Goal: Task Accomplishment & Management: Manage account settings

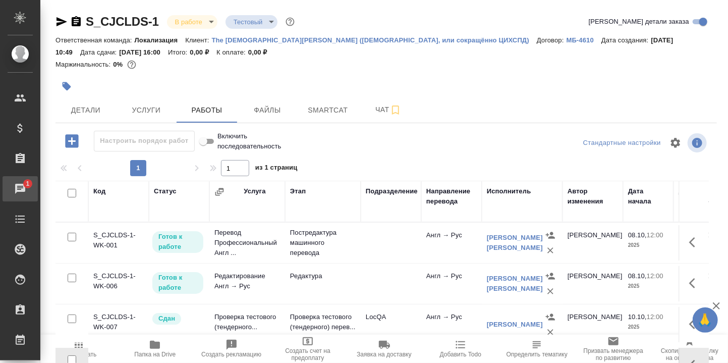
click at [20, 184] on div "Чаты" at bounding box center [7, 188] width 25 height 15
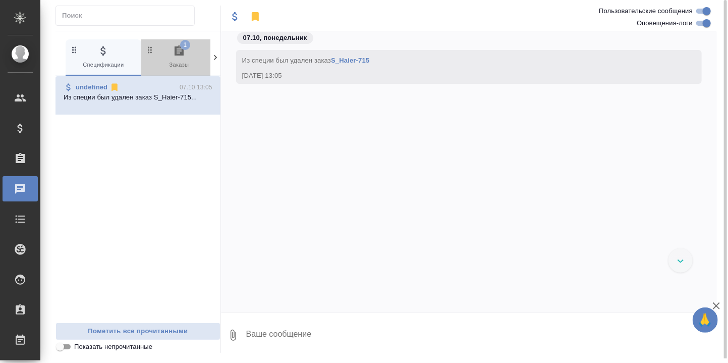
click at [182, 48] on span "1" at bounding box center [185, 45] width 10 height 10
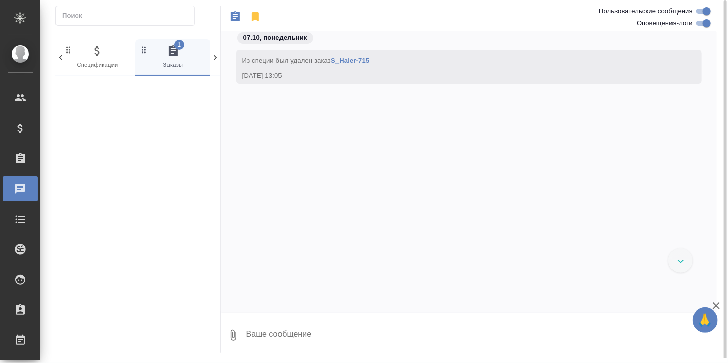
scroll to position [0, 6]
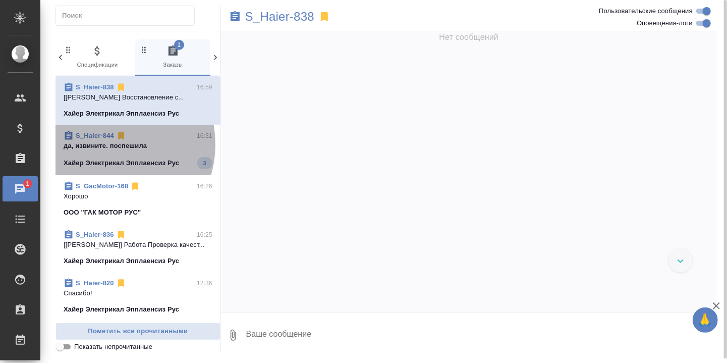
click at [105, 151] on p "да, извините. поспешила" at bounding box center [138, 146] width 149 height 10
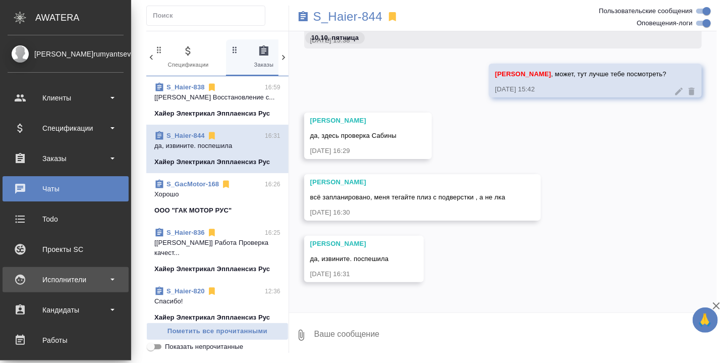
scroll to position [67, 0]
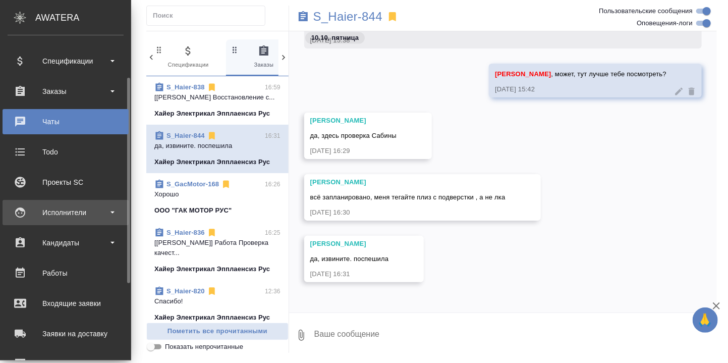
click at [66, 209] on div "Исполнители" at bounding box center [66, 212] width 116 height 15
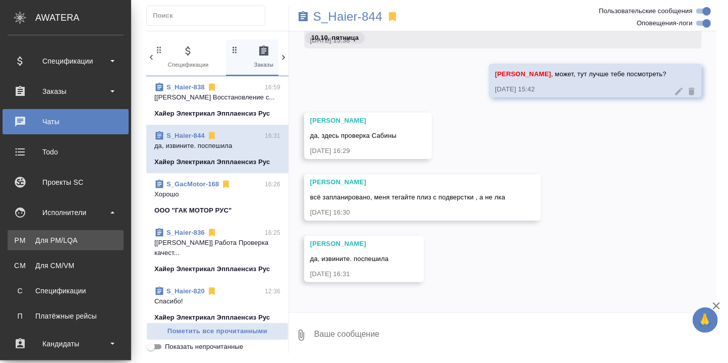
click at [66, 238] on div "Для PM/LQA" at bounding box center [66, 240] width 106 height 10
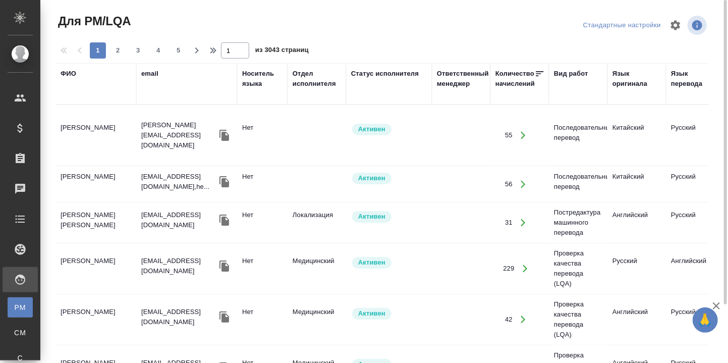
click at [66, 72] on div "ФИО" at bounding box center [69, 74] width 16 height 10
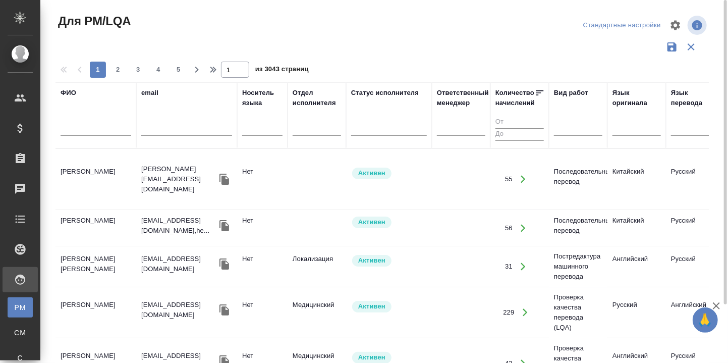
click at [78, 128] on input "text" at bounding box center [96, 129] width 71 height 13
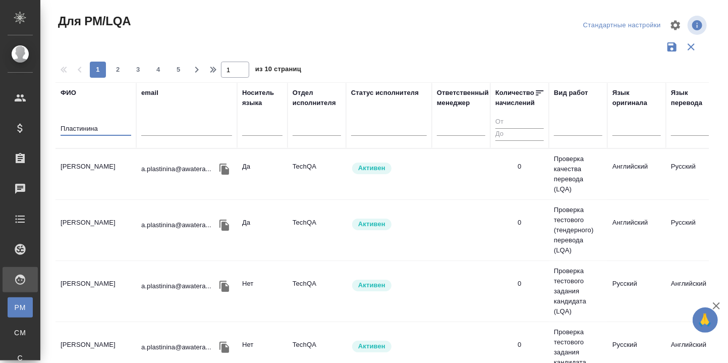
type input "Пластинина"
click at [91, 163] on td "[PERSON_NAME]" at bounding box center [95, 173] width 81 height 35
click at [91, 163] on td "Пластинина Анастасия Евгеньевна" at bounding box center [95, 173] width 81 height 35
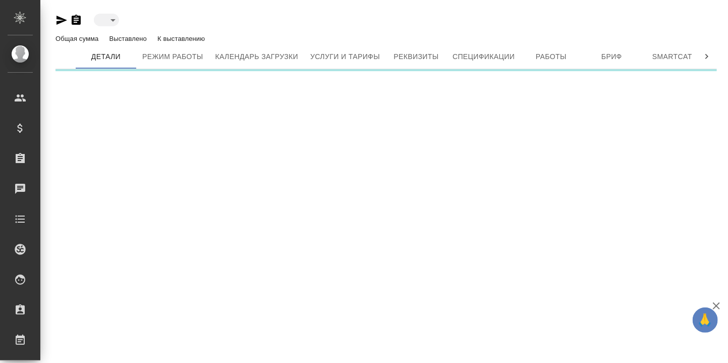
type input "active"
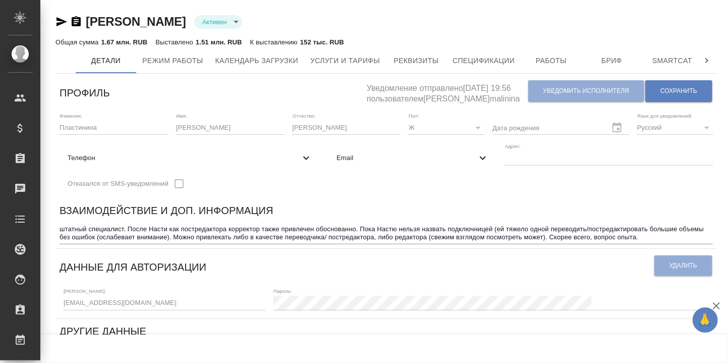
click at [402, 231] on textarea "штатный специалист. После Насти как постредактора корректор также привлечен обо…" at bounding box center [386, 233] width 653 height 16
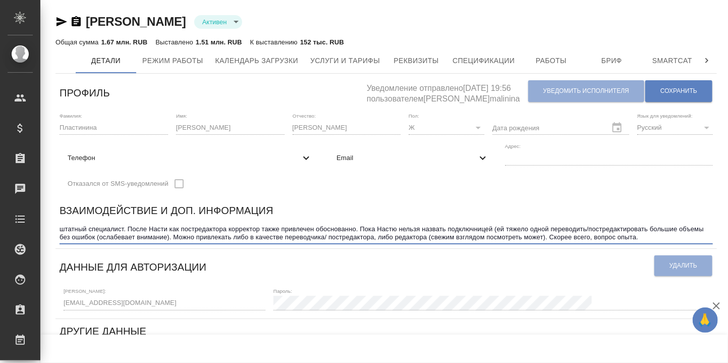
click at [402, 231] on textarea "штатный специалист. После Насти как постредактора корректор также привлечен обо…" at bounding box center [386, 233] width 653 height 16
drag, startPoint x: 361, startPoint y: 229, endPoint x: 658, endPoint y: 237, distance: 297.7
click at [661, 236] on textarea "штатный специалист. После Насти как постредактора корректор также привлечен обо…" at bounding box center [386, 233] width 653 height 16
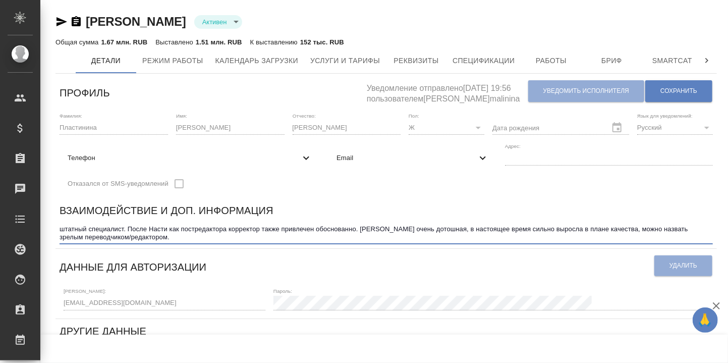
drag, startPoint x: 361, startPoint y: 227, endPoint x: 129, endPoint y: 228, distance: 232.1
click at [129, 228] on textarea "штатный специалист. После Насти как постредактора корректор также привлечен обо…" at bounding box center [386, 233] width 653 height 16
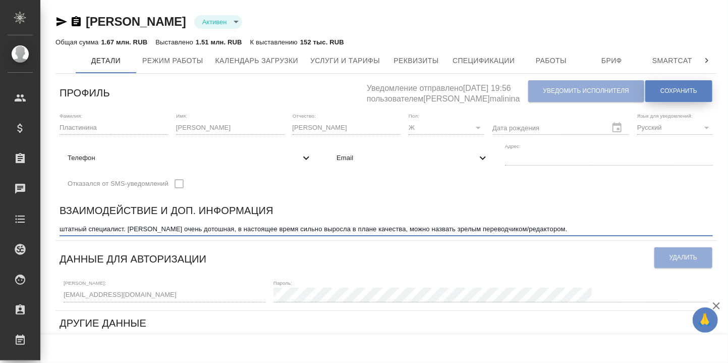
type textarea "штатный специалист. Настя очень дотошная, в настоящее время сильно выросла в пл…"
drag, startPoint x: 676, startPoint y: 88, endPoint x: 517, endPoint y: 133, distance: 165.0
click at [676, 89] on span "Сохранить" at bounding box center [678, 91] width 37 height 9
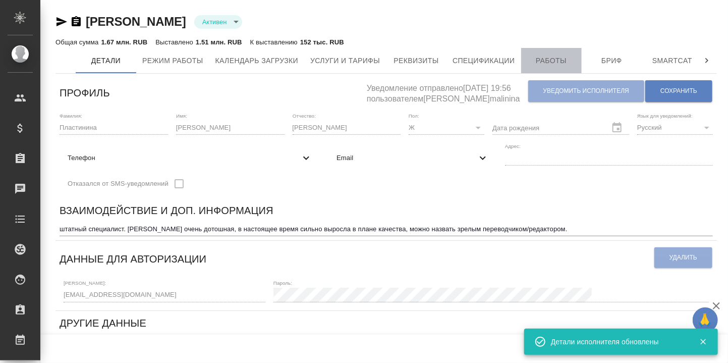
click at [547, 66] on span "Работы" at bounding box center [551, 60] width 48 height 13
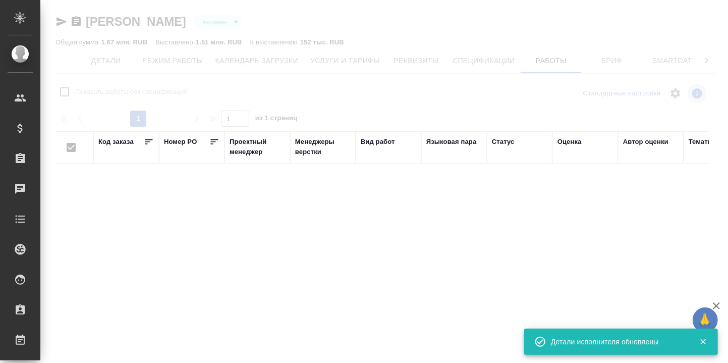
checkbox input "false"
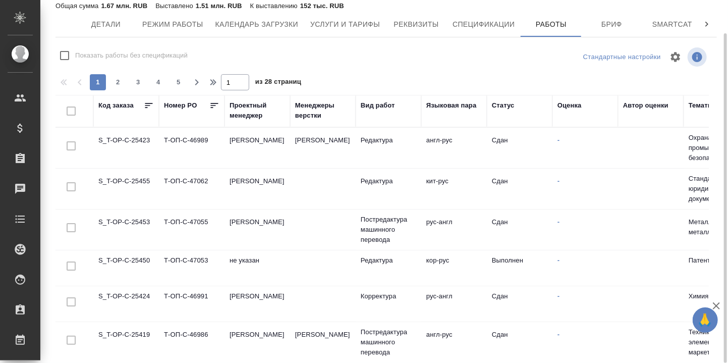
click at [444, 107] on div "Языковая пара" at bounding box center [451, 105] width 50 height 10
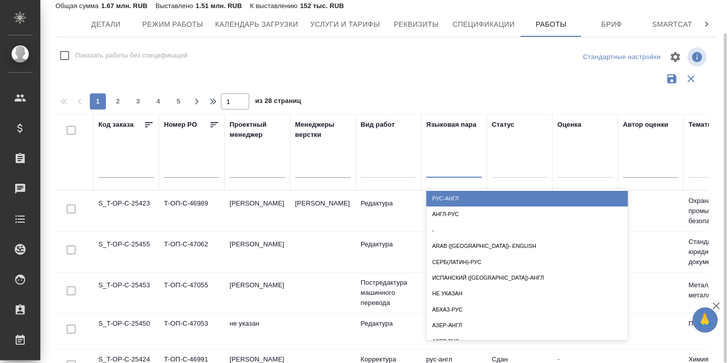
click at [432, 169] on div at bounding box center [453, 167] width 55 height 15
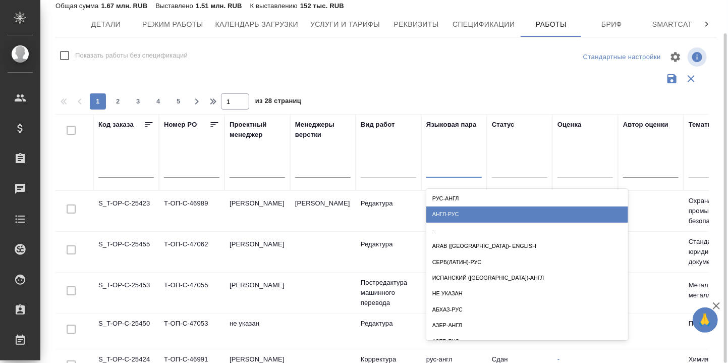
drag, startPoint x: 456, startPoint y: 212, endPoint x: 473, endPoint y: 231, distance: 25.0
click at [456, 213] on div "англ-рус" at bounding box center [527, 214] width 202 height 16
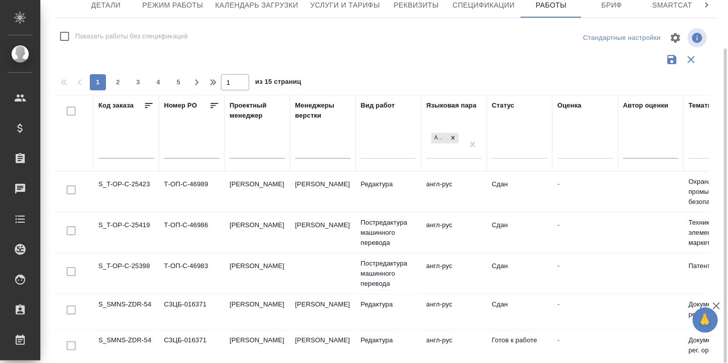
click at [125, 184] on td "S_T-OP-C-25423" at bounding box center [126, 191] width 66 height 35
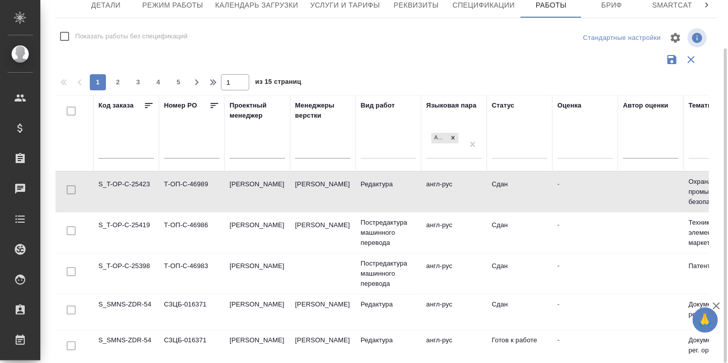
click at [126, 183] on td "S_T-OP-C-25423" at bounding box center [126, 191] width 66 height 35
click at [127, 183] on td "S_T-OP-C-25423" at bounding box center [126, 191] width 66 height 35
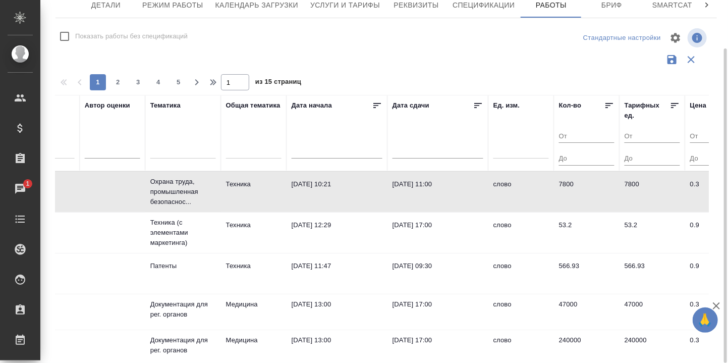
scroll to position [0, 540]
click at [240, 108] on div "Общая тематика" at bounding box center [251, 105] width 54 height 10
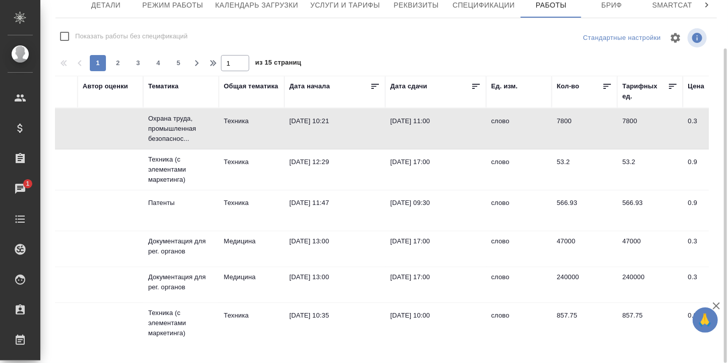
click at [238, 86] on div "Общая тематика" at bounding box center [251, 86] width 54 height 10
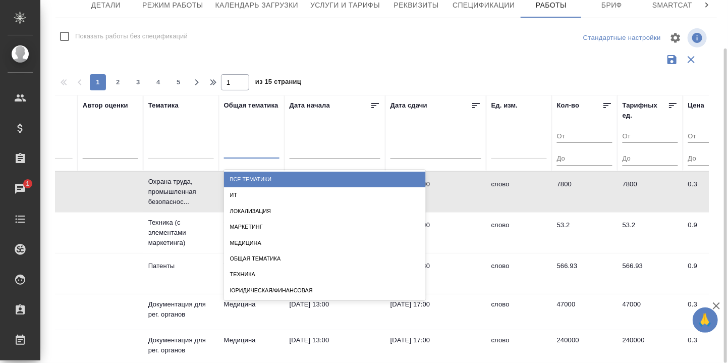
click at [244, 148] on div at bounding box center [251, 148] width 55 height 15
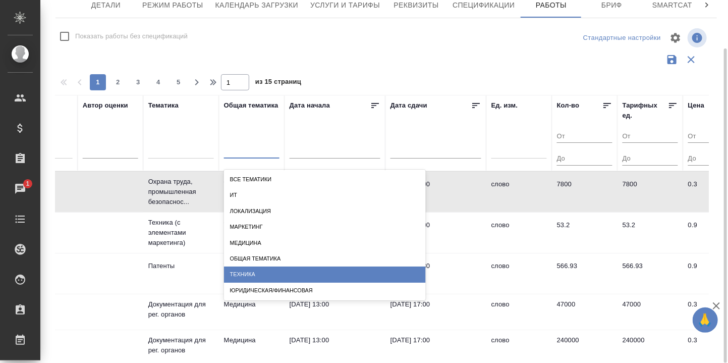
drag, startPoint x: 270, startPoint y: 272, endPoint x: 290, endPoint y: 256, distance: 25.1
click at [271, 269] on div "Техника" at bounding box center [325, 274] width 202 height 16
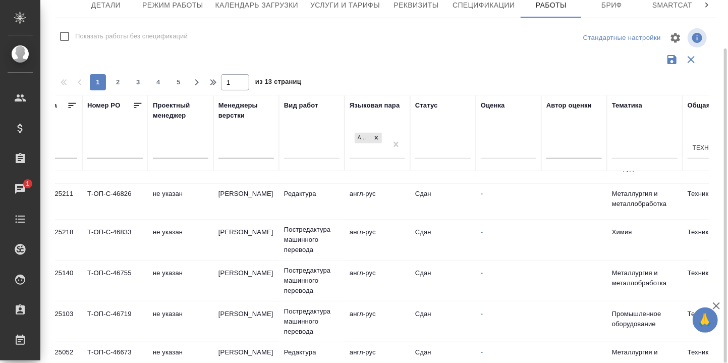
scroll to position [269, 0]
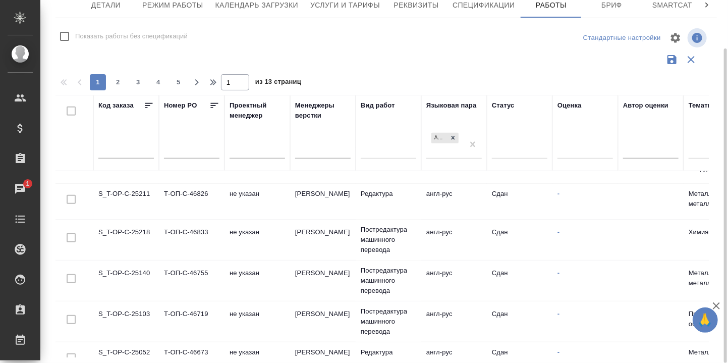
click at [124, 231] on td "S_T-OP-C-25218" at bounding box center [126, 239] width 66 height 35
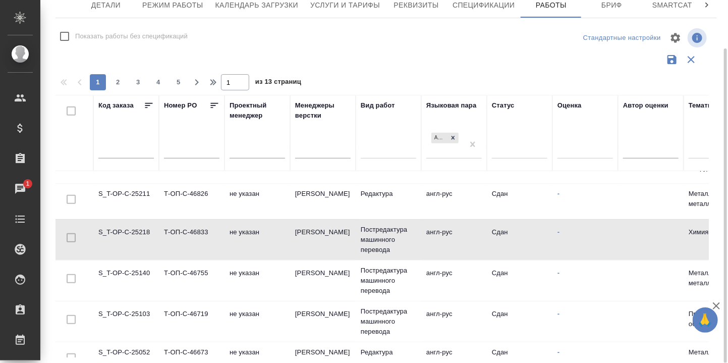
click at [124, 232] on td "S_T-OP-C-25218" at bounding box center [126, 239] width 66 height 35
click at [138, 313] on td "S_T-OP-C-25103" at bounding box center [126, 321] width 66 height 35
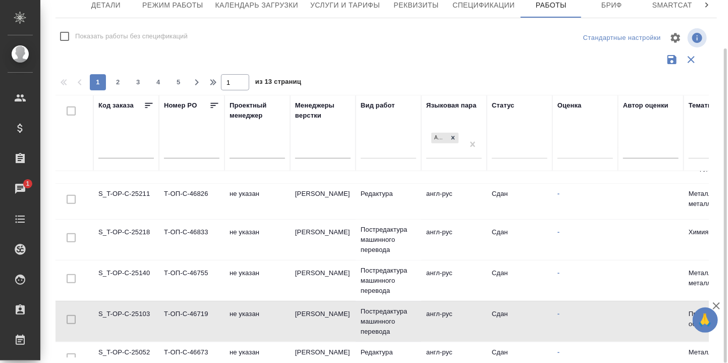
click at [138, 313] on td "S_T-OP-C-25103" at bounding box center [126, 321] width 66 height 35
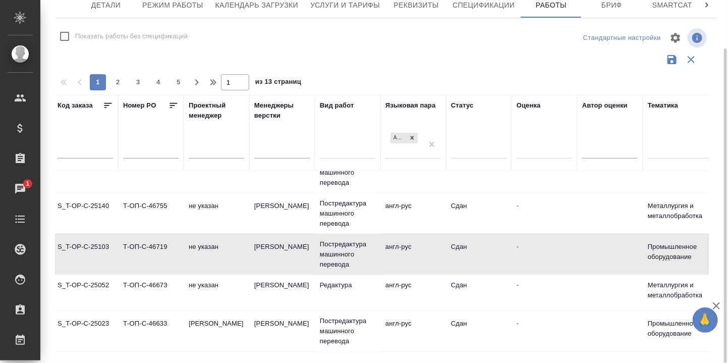
scroll to position [336, 0]
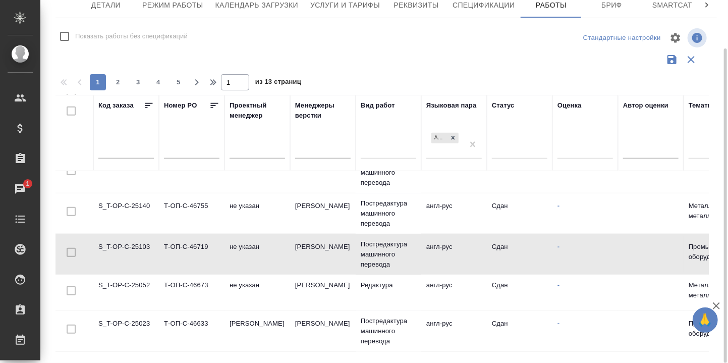
click at [133, 286] on td "S_T-OP-C-25052" at bounding box center [126, 292] width 66 height 35
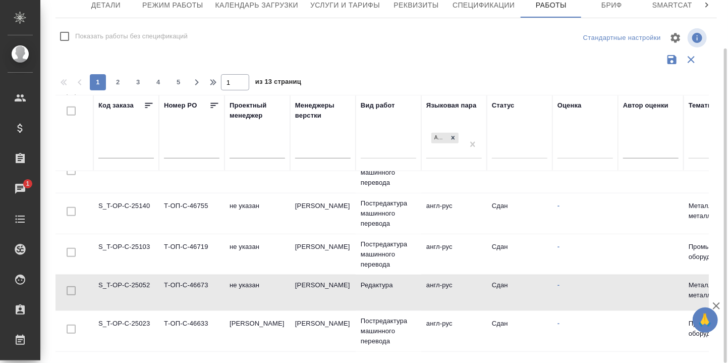
click at [133, 286] on td "S_T-OP-C-25052" at bounding box center [126, 292] width 66 height 35
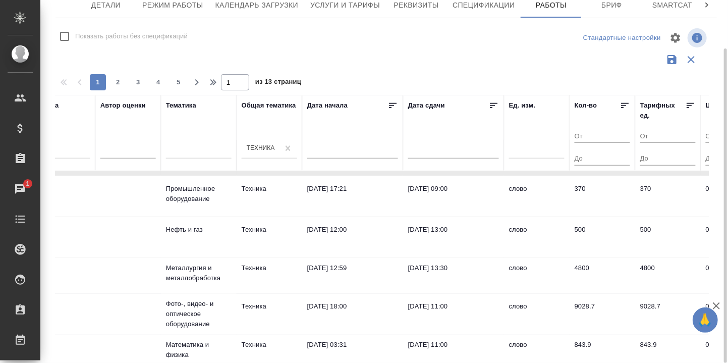
scroll to position [471, 0]
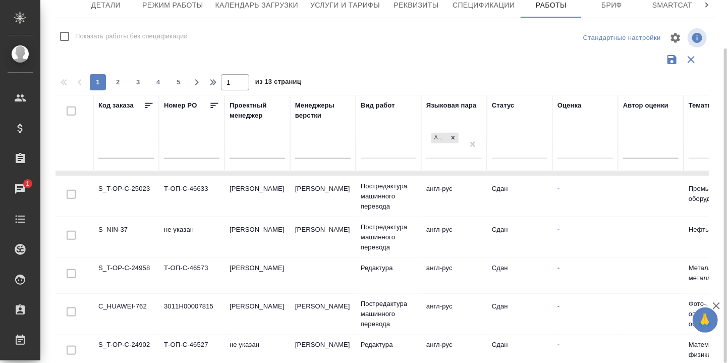
click at [129, 266] on td "S_T-OP-C-24958" at bounding box center [126, 275] width 66 height 35
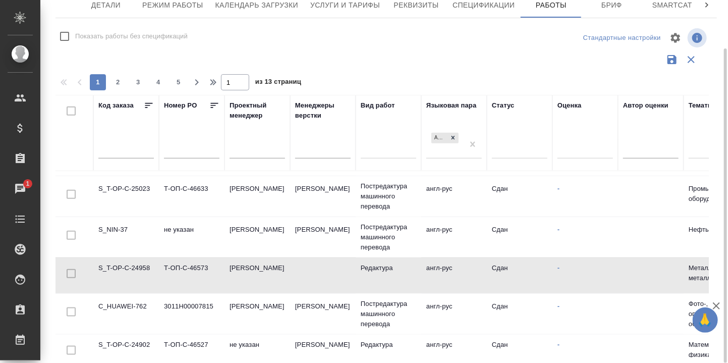
click at [130, 266] on td "S_T-OP-C-24958" at bounding box center [126, 275] width 66 height 35
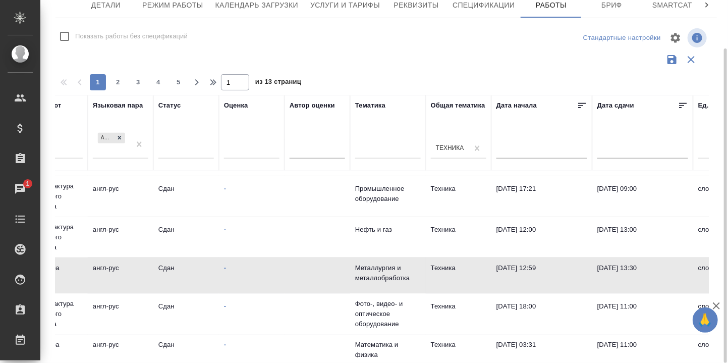
scroll to position [471, 335]
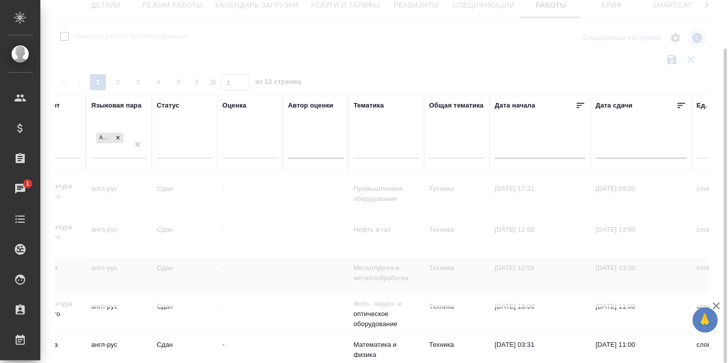
click at [453, 150] on div at bounding box center [456, 148] width 55 height 15
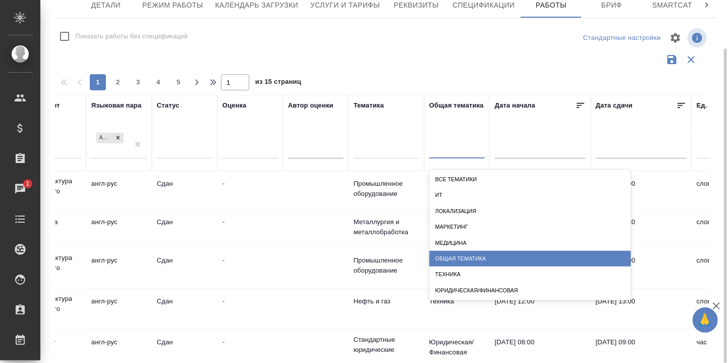
click at [469, 258] on div "Общая Тематика" at bounding box center [530, 259] width 202 height 16
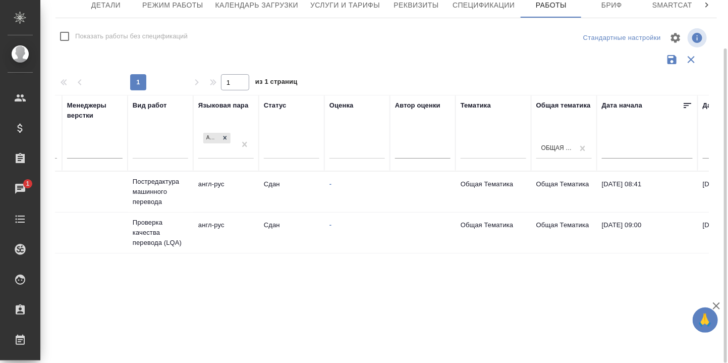
scroll to position [0, 164]
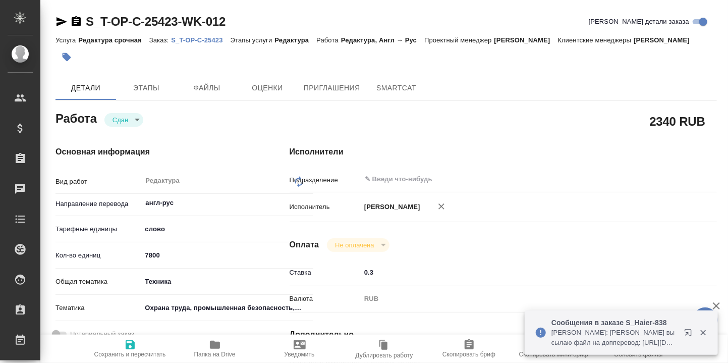
type textarea "x"
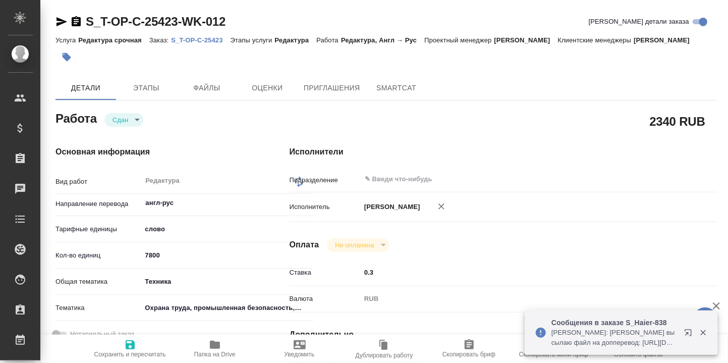
type textarea "x"
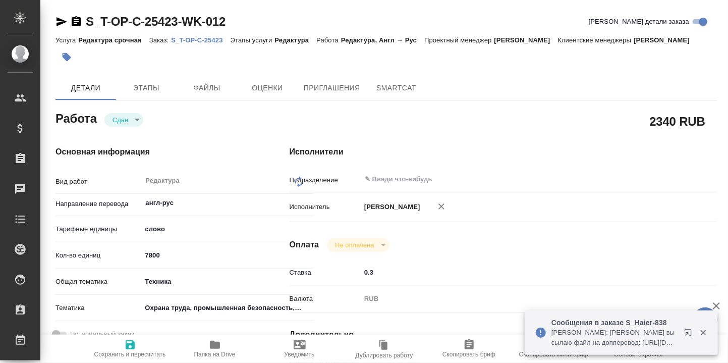
type textarea "x"
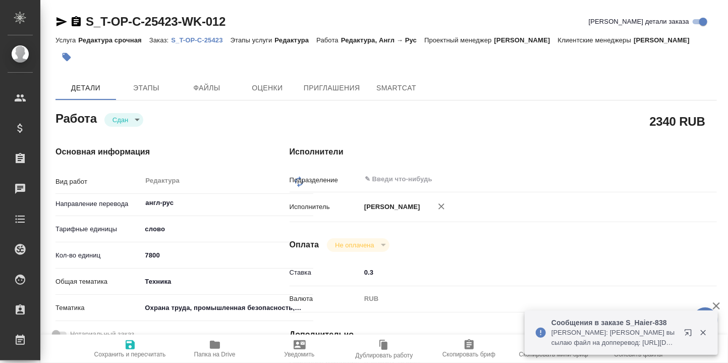
type textarea "x"
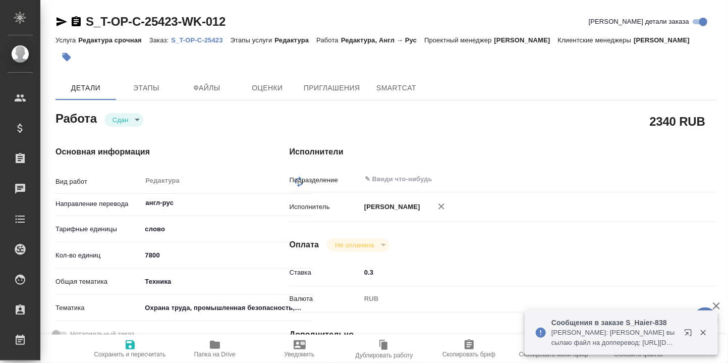
type textarea "x"
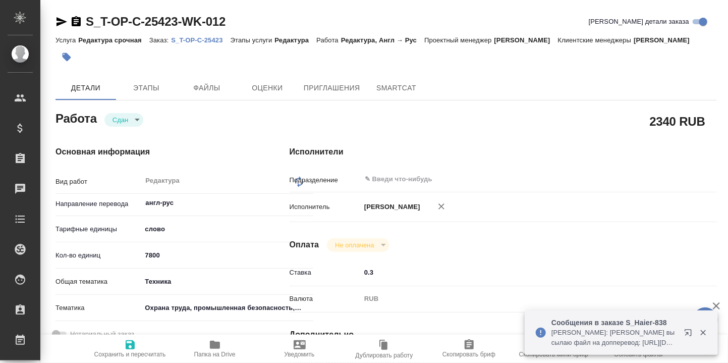
type textarea "x"
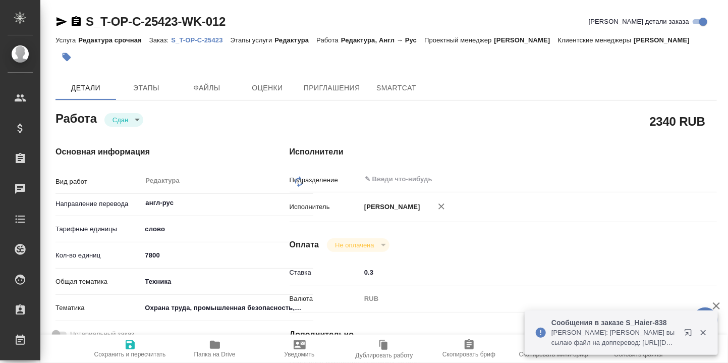
type textarea "x"
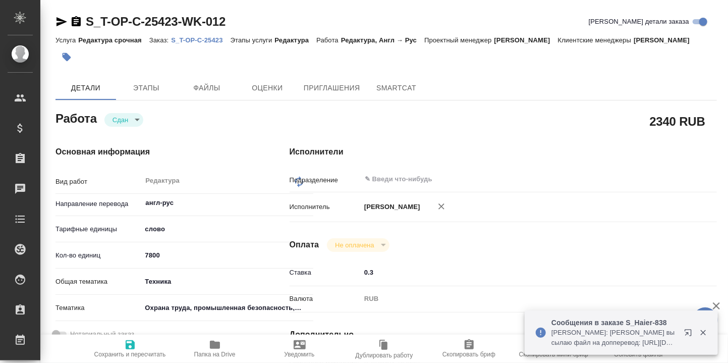
type textarea "x"
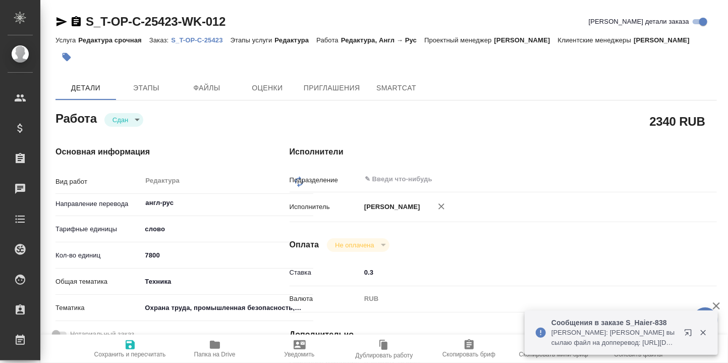
type textarea "x"
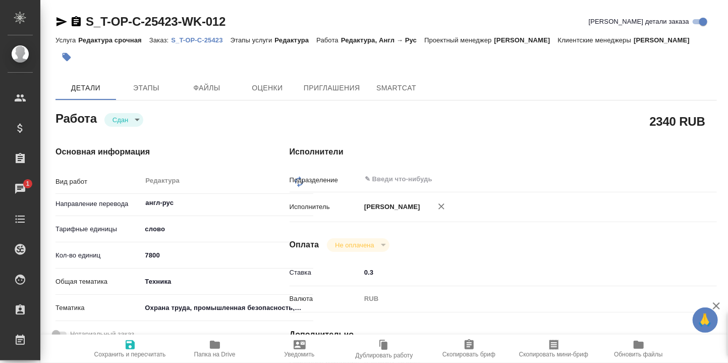
click at [205, 39] on p "S_T-OP-C-25423" at bounding box center [200, 40] width 59 height 8
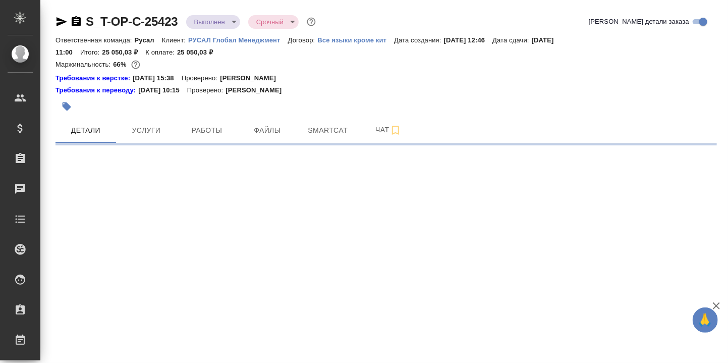
select select "RU"
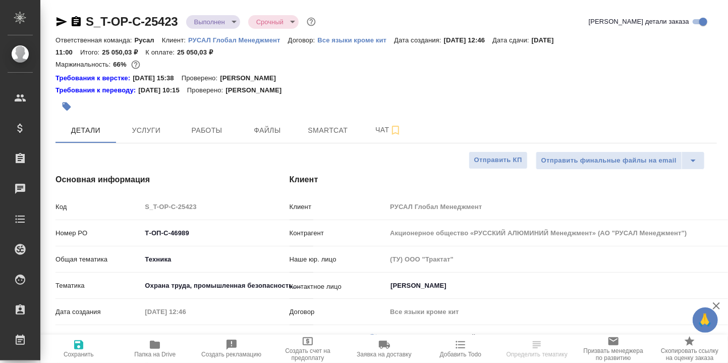
type textarea "x"
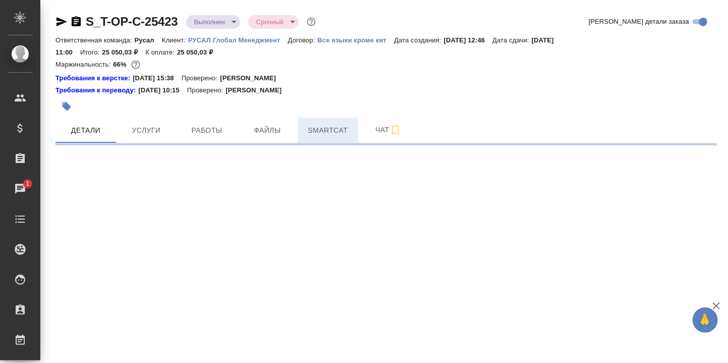
select select "RU"
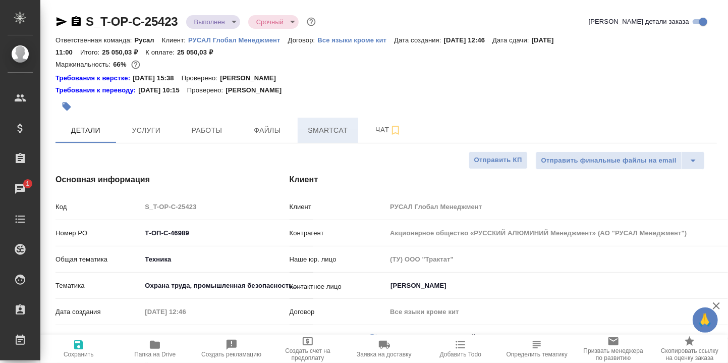
type textarea "x"
click at [333, 131] on span "Smartcat" at bounding box center [328, 130] width 48 height 13
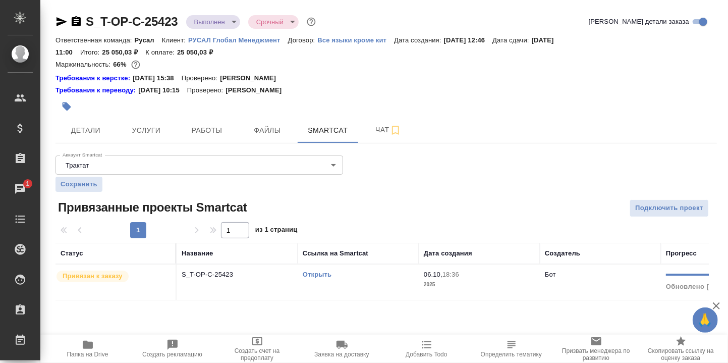
click at [317, 275] on link "Открыть" at bounding box center [317, 274] width 29 height 8
click at [313, 275] on link "Открыть" at bounding box center [317, 274] width 29 height 8
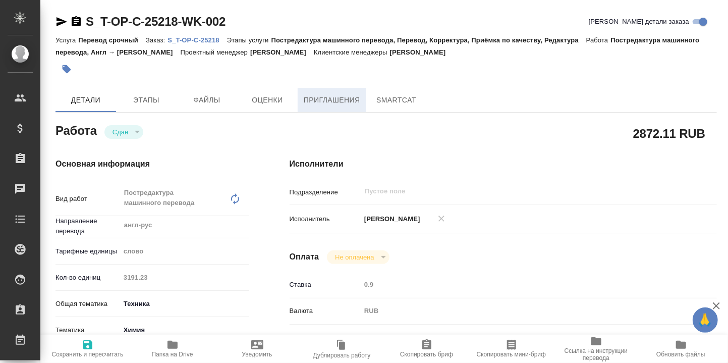
type textarea "x"
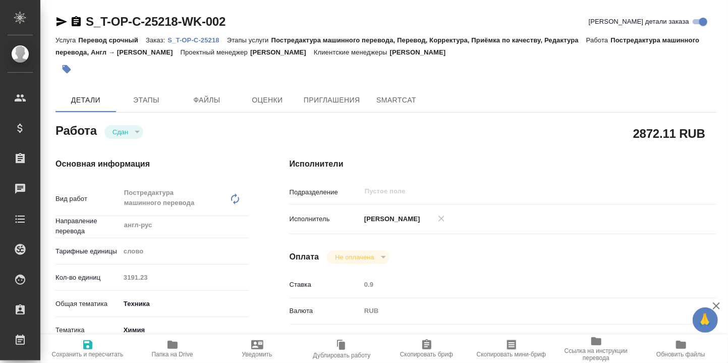
type textarea "x"
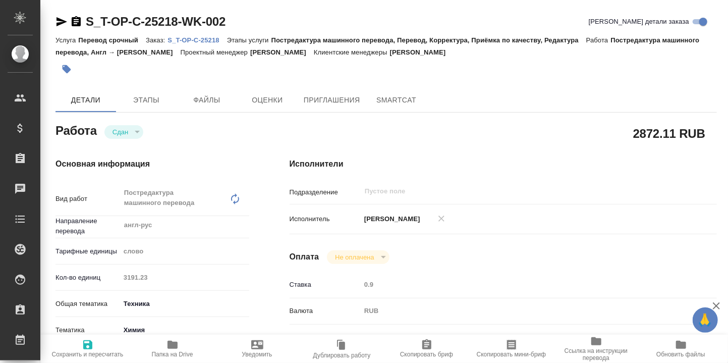
type textarea "x"
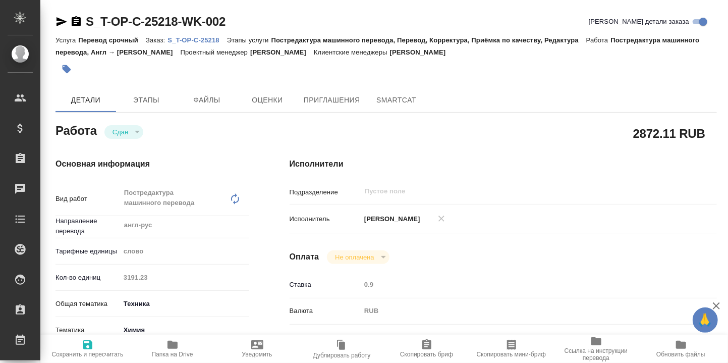
type textarea "x"
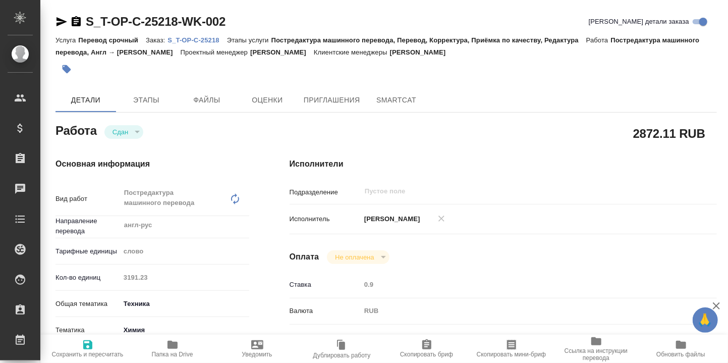
type textarea "x"
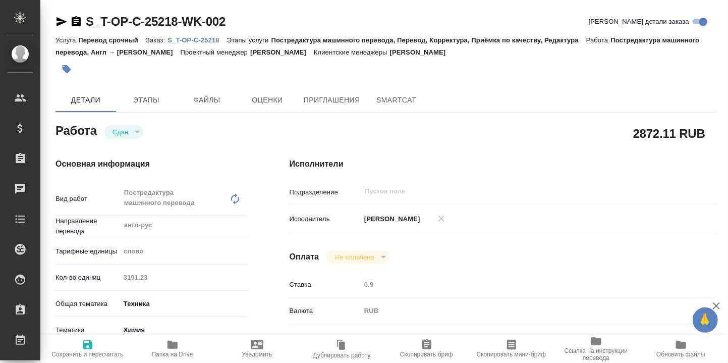
type textarea "x"
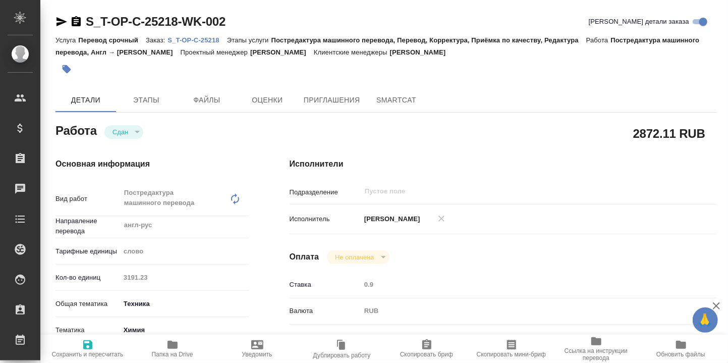
click at [193, 39] on p "S_T-OP-C-25218" at bounding box center [196, 40] width 59 height 8
type textarea "x"
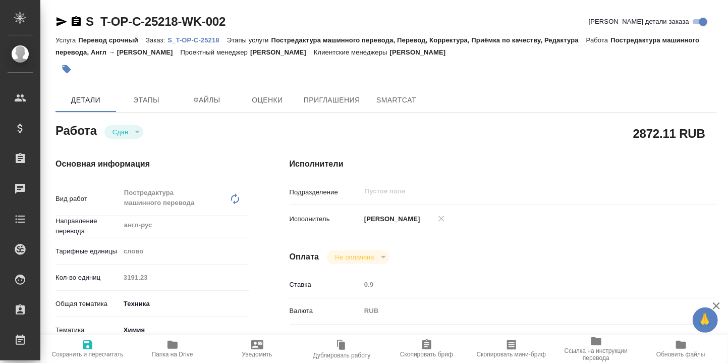
type textarea "x"
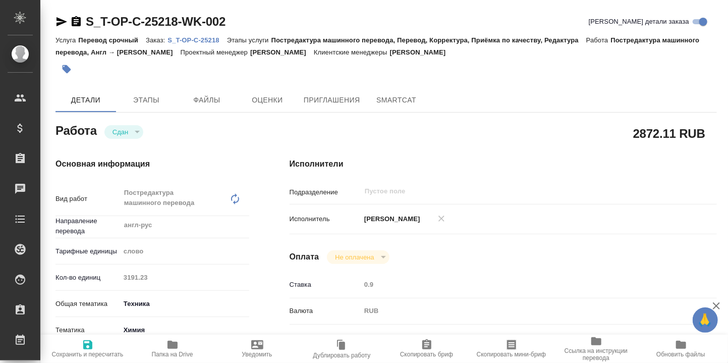
type textarea "x"
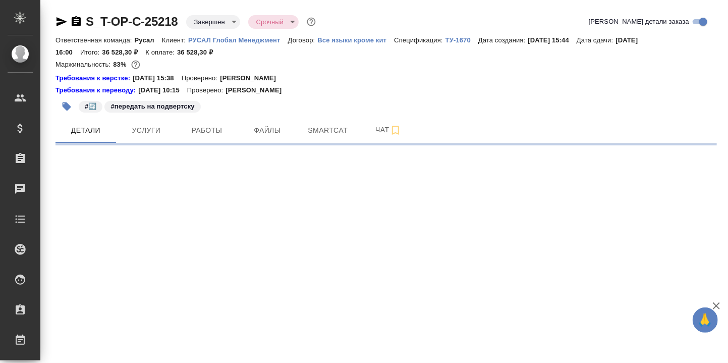
select select "RU"
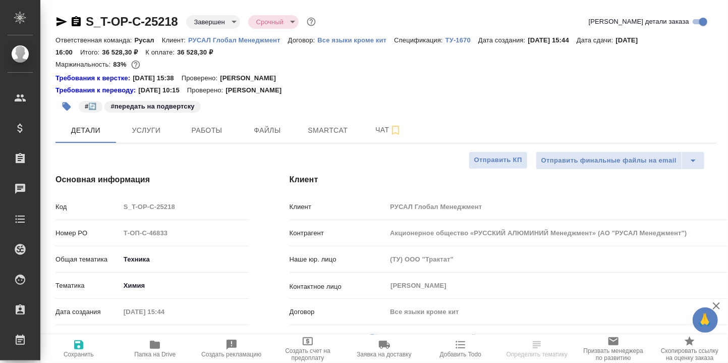
type textarea "x"
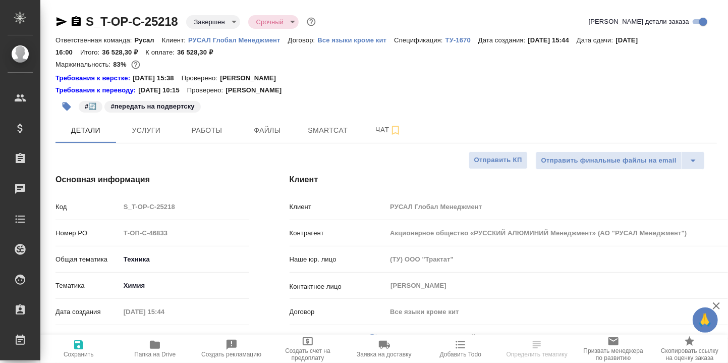
type textarea "x"
click at [320, 131] on span "Smartcat" at bounding box center [328, 130] width 48 height 13
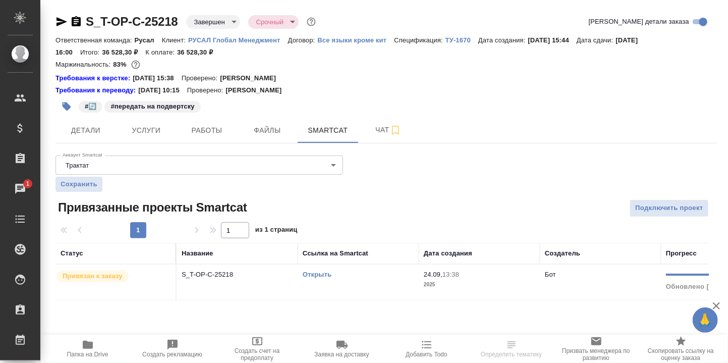
click at [327, 273] on link "Открыть" at bounding box center [317, 274] width 29 height 8
click at [313, 272] on link "Открыть" at bounding box center [317, 274] width 29 height 8
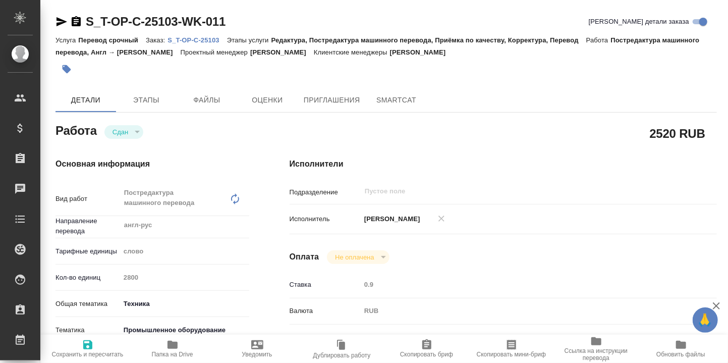
type textarea "x"
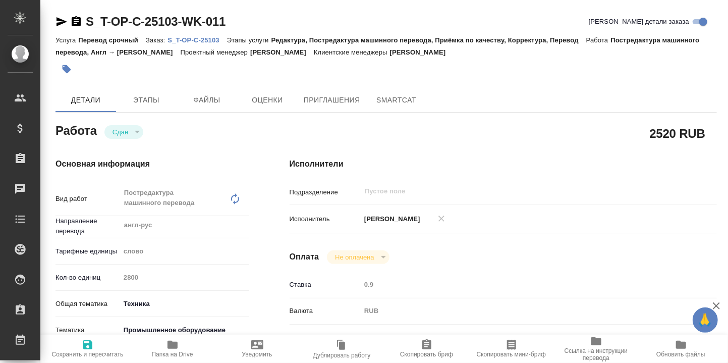
type textarea "x"
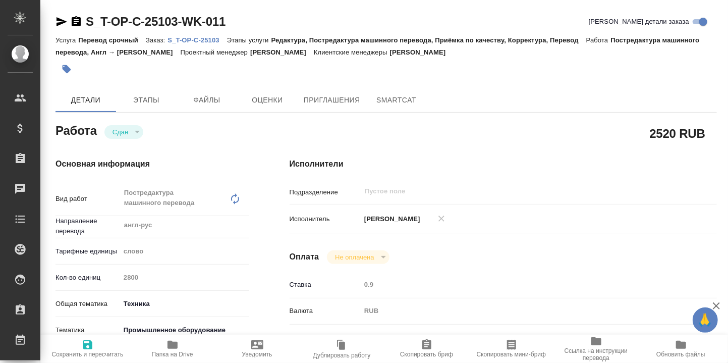
type textarea "x"
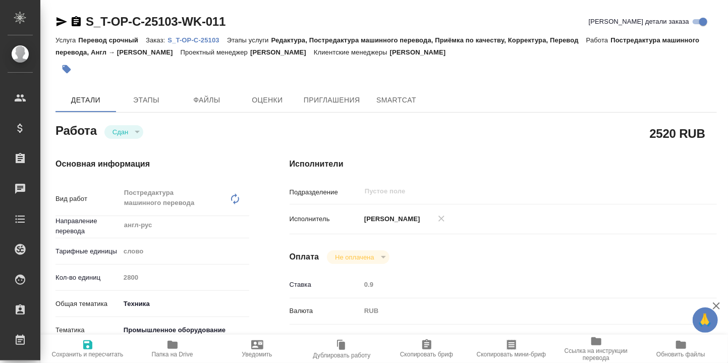
type textarea "x"
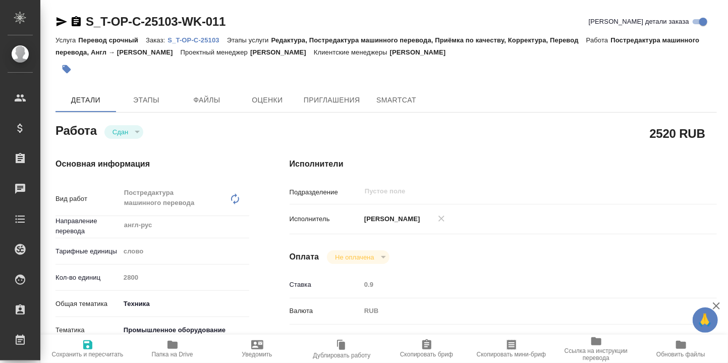
click at [196, 40] on p "S_T-OP-C-25103" at bounding box center [196, 40] width 59 height 8
type textarea "x"
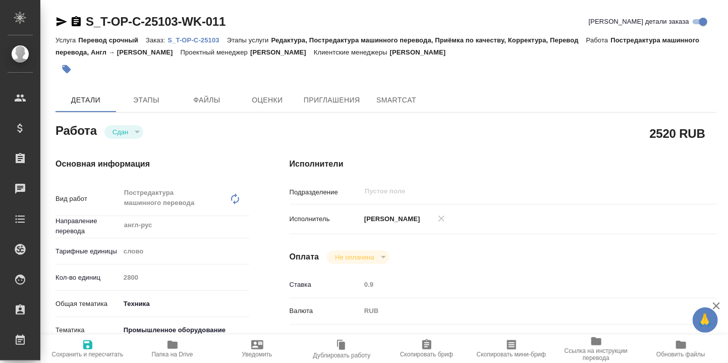
type textarea "x"
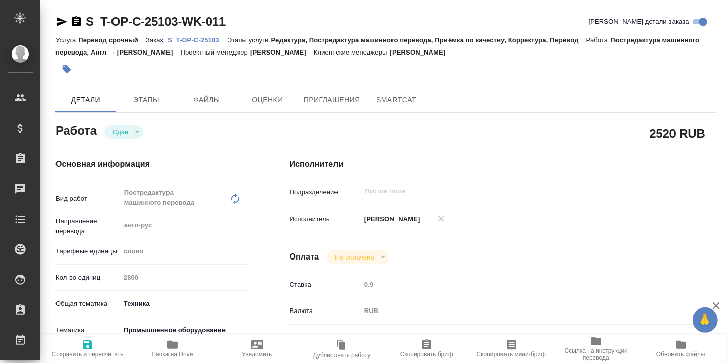
type textarea "x"
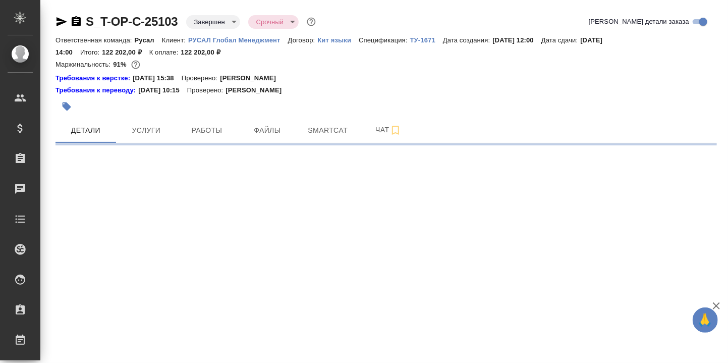
select select "RU"
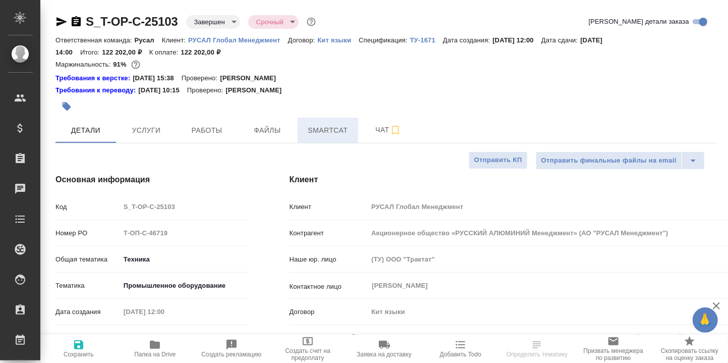
type textarea "x"
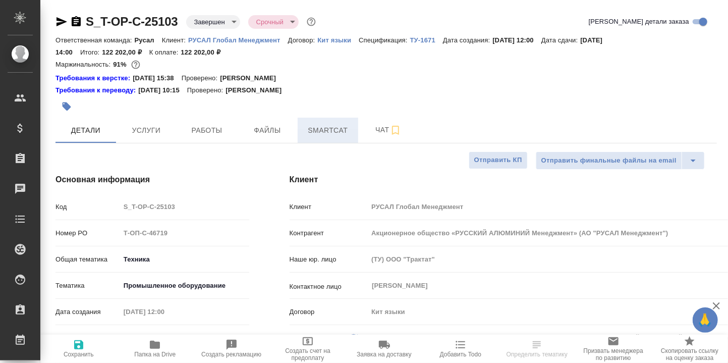
type textarea "x"
click at [336, 133] on span "Smartcat" at bounding box center [328, 130] width 48 height 13
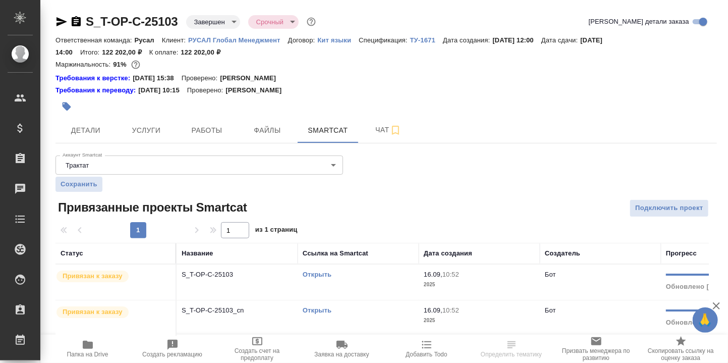
scroll to position [8, 0]
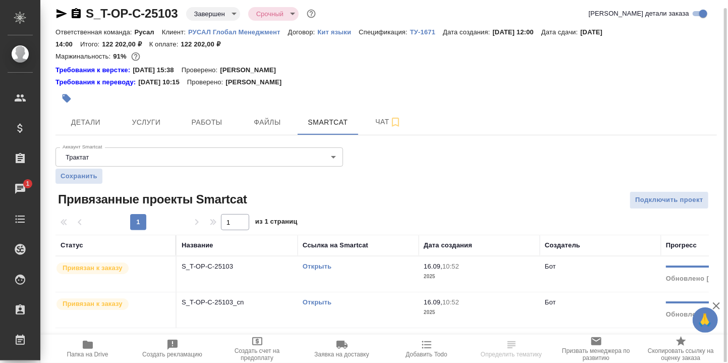
click at [317, 265] on link "Открыть" at bounding box center [317, 266] width 29 height 8
click at [84, 344] on icon "button" at bounding box center [88, 345] width 10 height 8
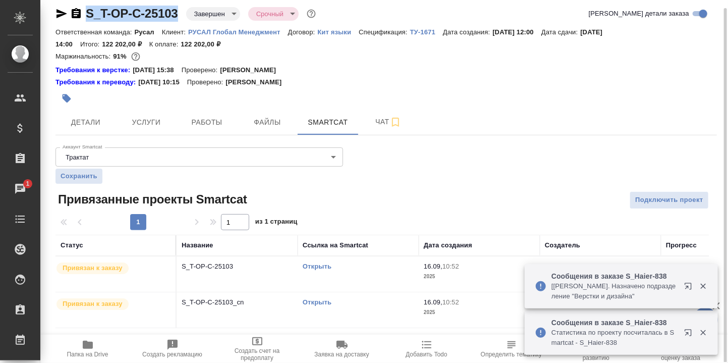
drag, startPoint x: 183, startPoint y: 14, endPoint x: 81, endPoint y: 12, distance: 102.4
click at [81, 12] on div "S_T-OP-C-25103 Завершен closed Срочный urgent" at bounding box center [186, 14] width 262 height 16
copy link "S_T-OP-C-25103"
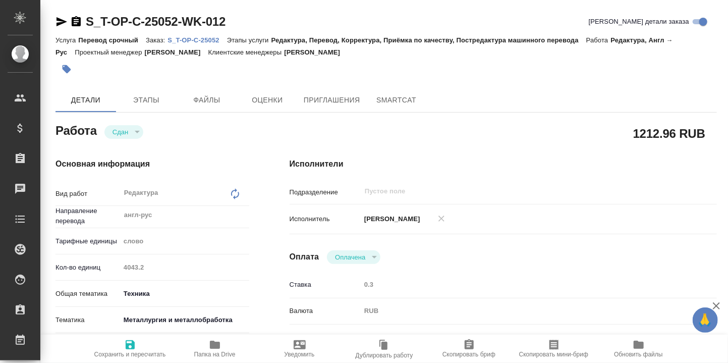
type textarea "x"
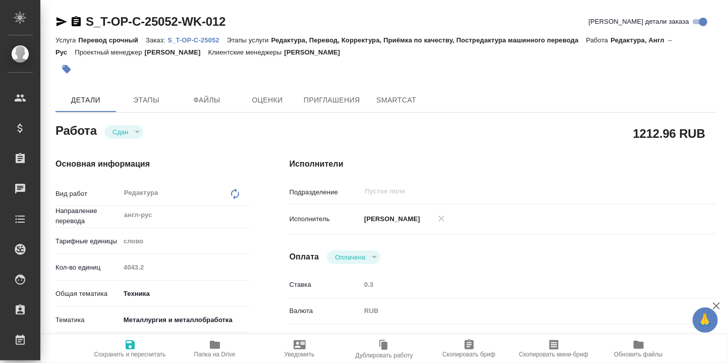
type textarea "x"
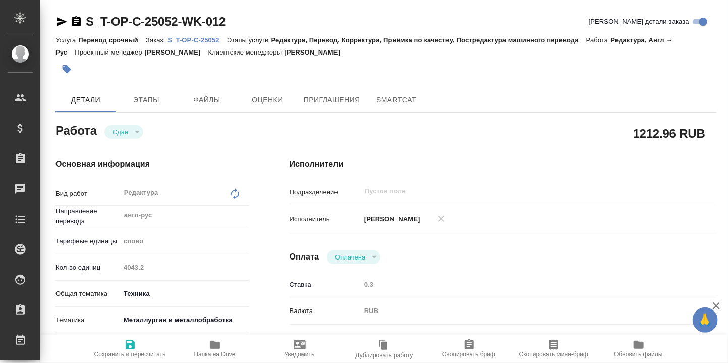
type textarea "x"
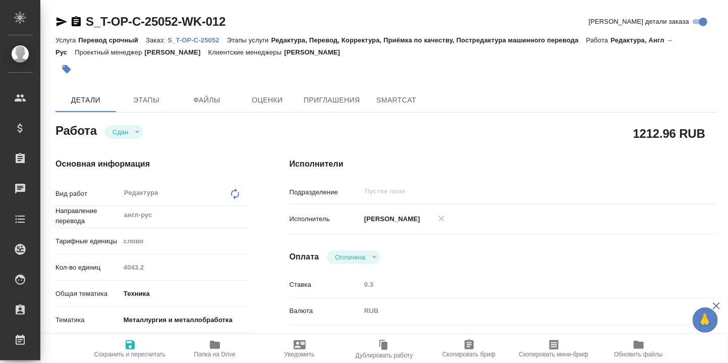
type textarea "x"
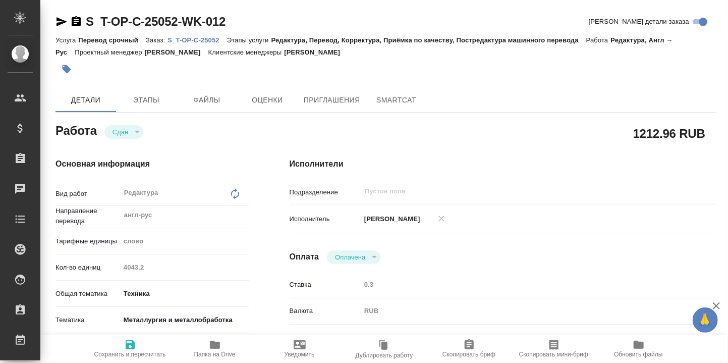
type textarea "x"
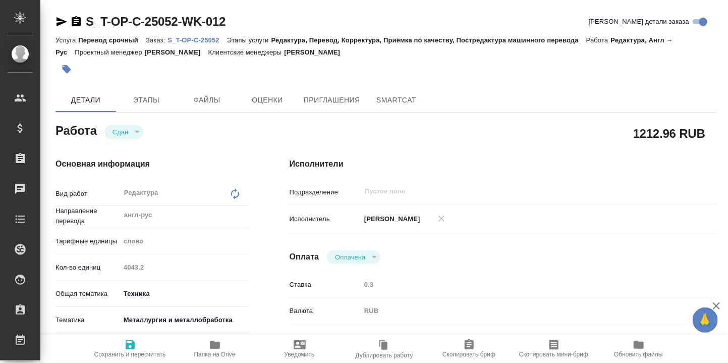
type textarea "x"
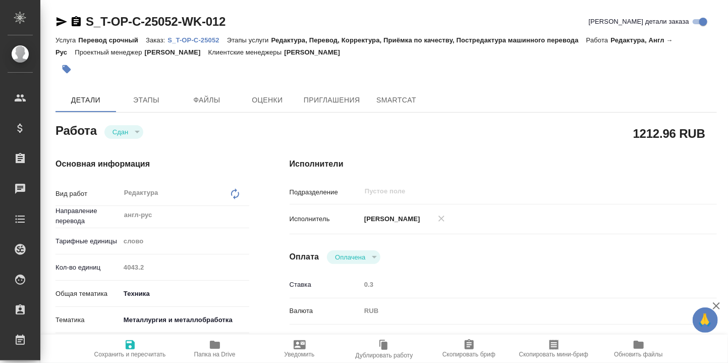
click at [204, 37] on p "S_T-OP-C-25052" at bounding box center [196, 40] width 59 height 8
type textarea "x"
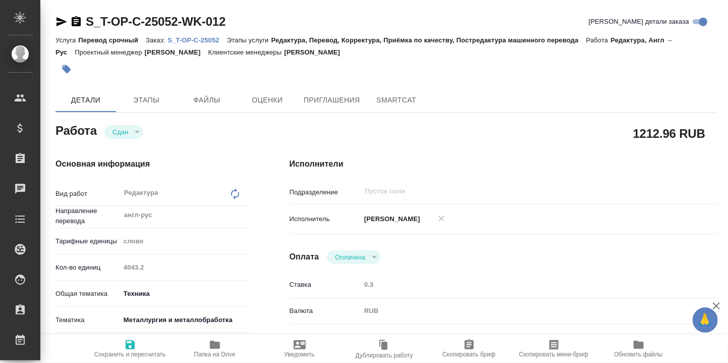
type textarea "x"
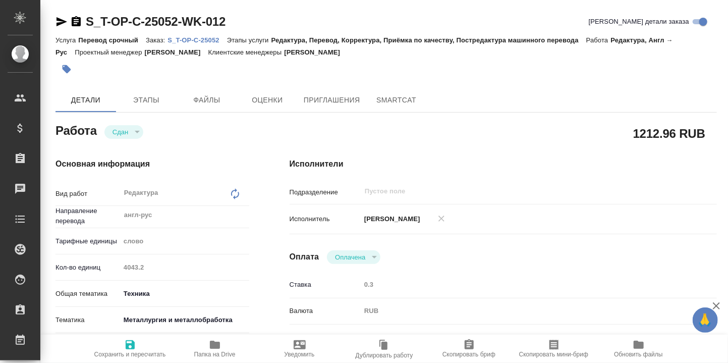
type textarea "x"
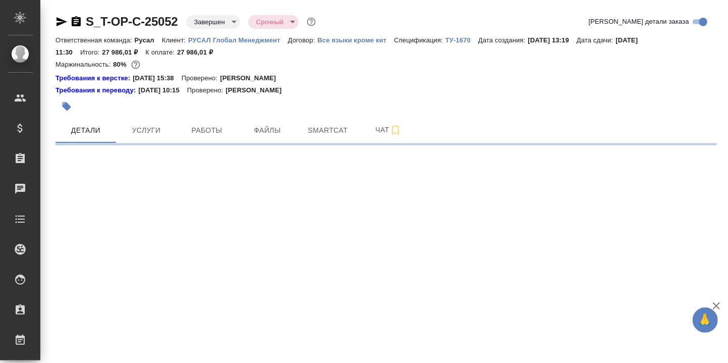
select select "RU"
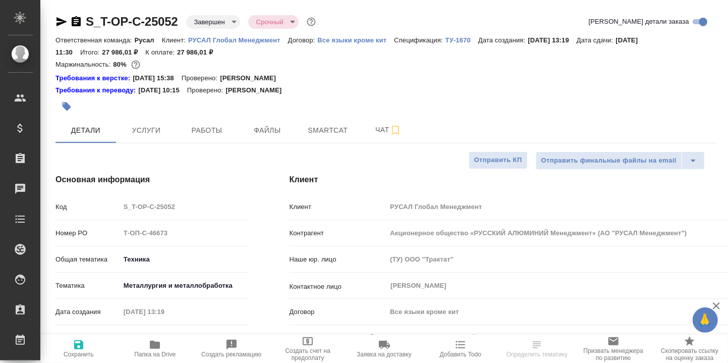
type textarea "x"
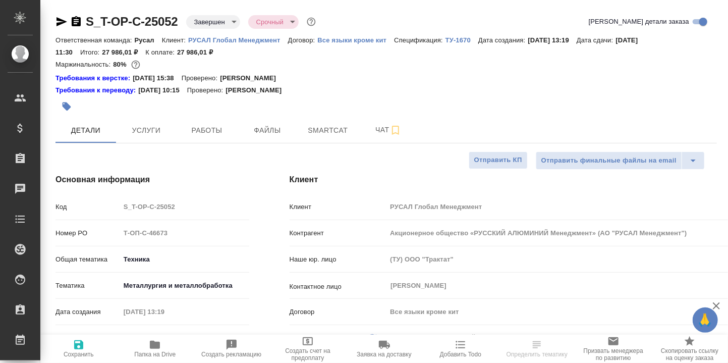
type textarea "x"
click at [332, 127] on span "Smartcat" at bounding box center [328, 130] width 48 height 13
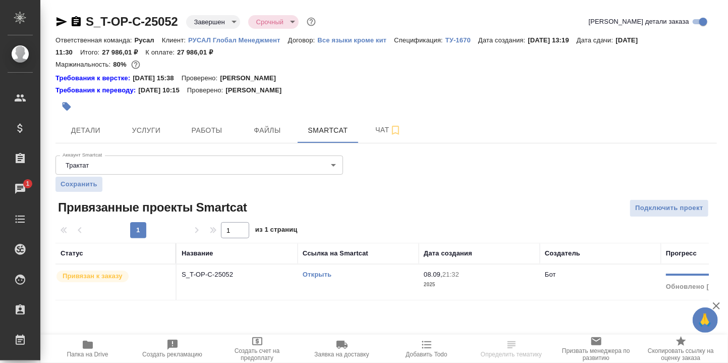
click at [318, 274] on link "Открыть" at bounding box center [317, 274] width 29 height 8
click at [82, 344] on icon "button" at bounding box center [88, 344] width 12 height 12
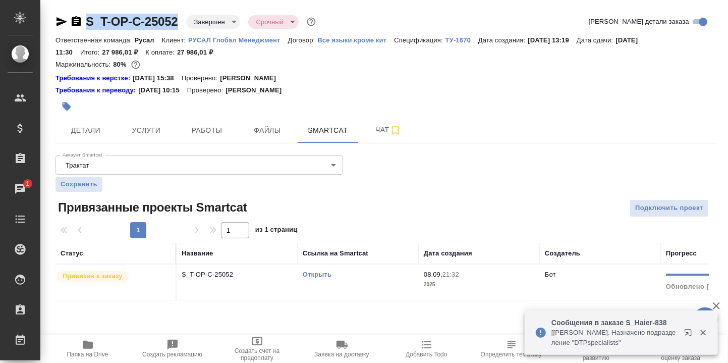
drag, startPoint x: 182, startPoint y: 23, endPoint x: 87, endPoint y: 22, distance: 94.3
click at [87, 22] on div "S_T-OP-C-25052 Завершен closed Срочный urgent" at bounding box center [186, 22] width 262 height 16
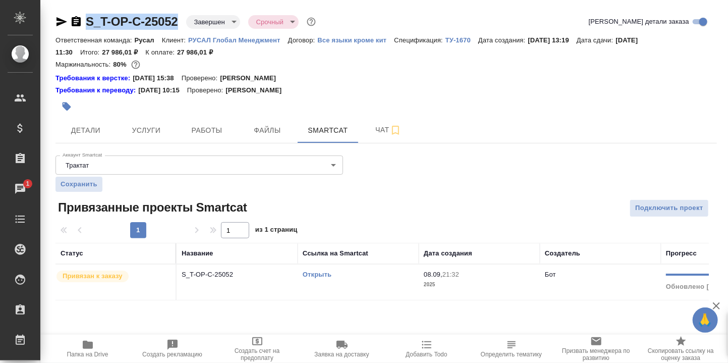
copy link "S_T-OP-C-25052"
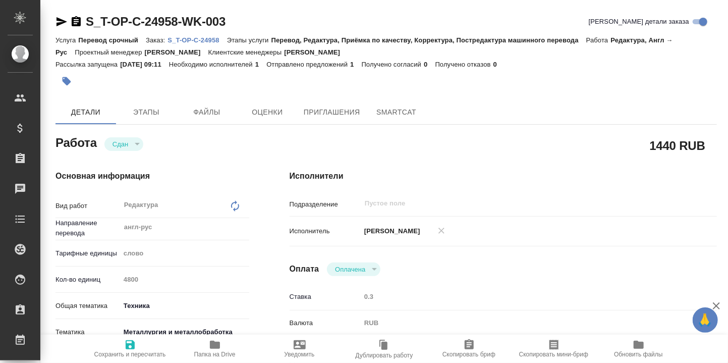
type textarea "x"
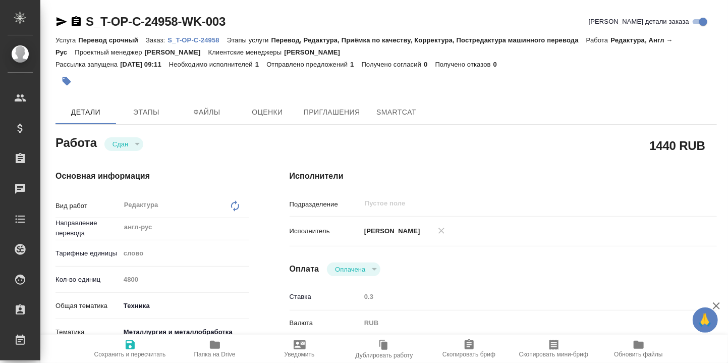
type textarea "x"
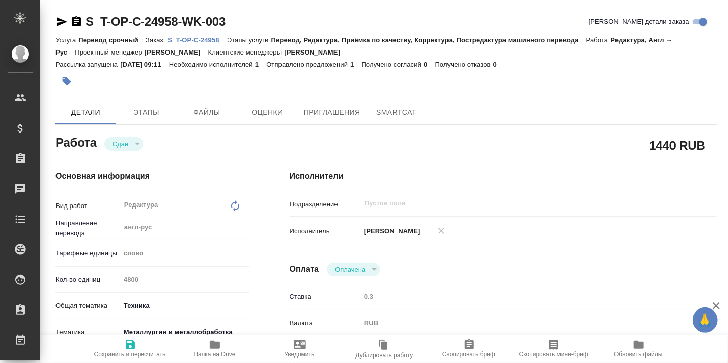
type textarea "x"
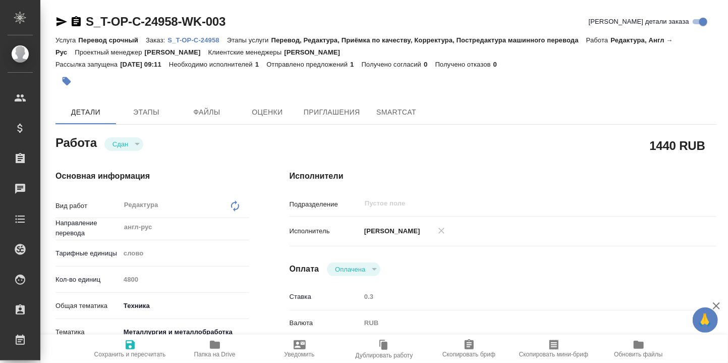
type textarea "x"
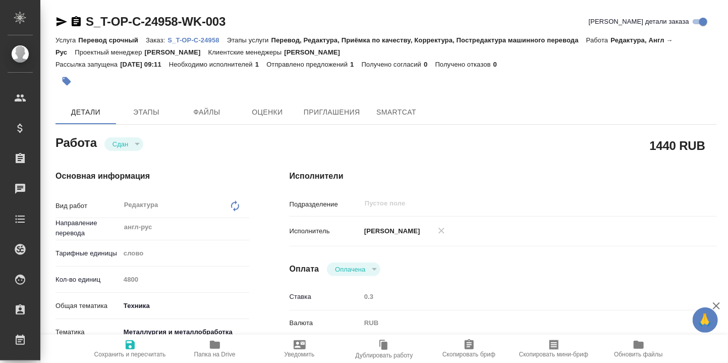
type textarea "x"
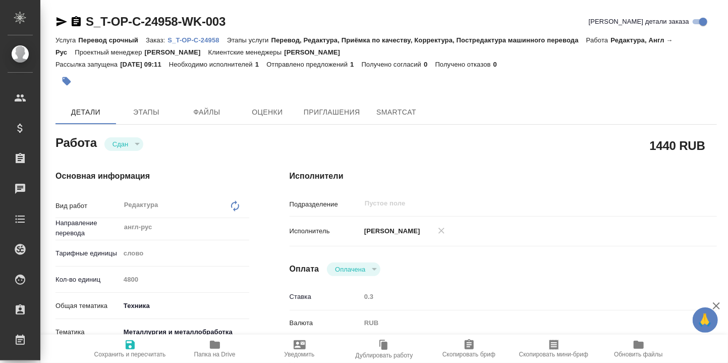
type textarea "x"
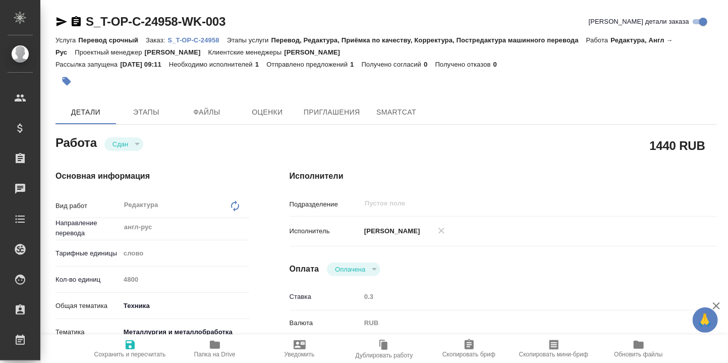
type textarea "x"
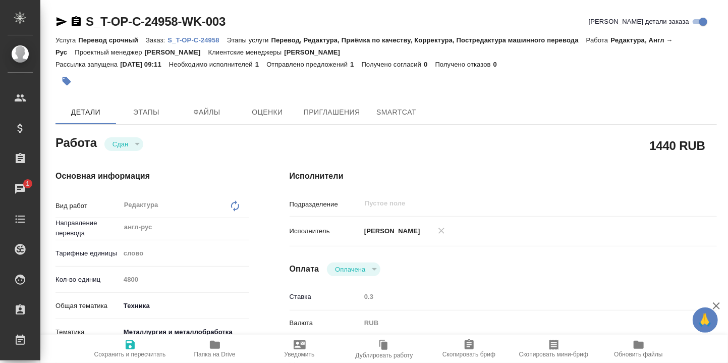
click at [198, 38] on p "S_T-OP-C-24958" at bounding box center [196, 40] width 59 height 8
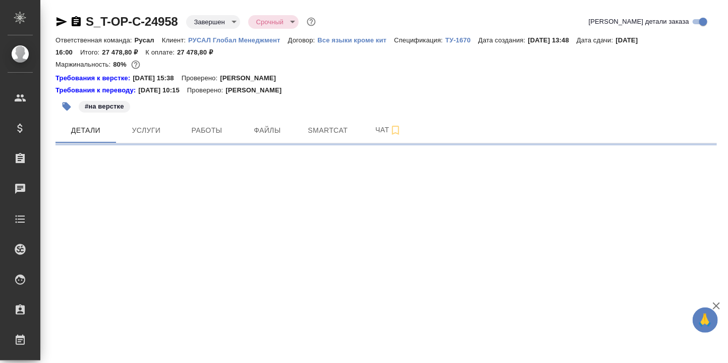
select select "RU"
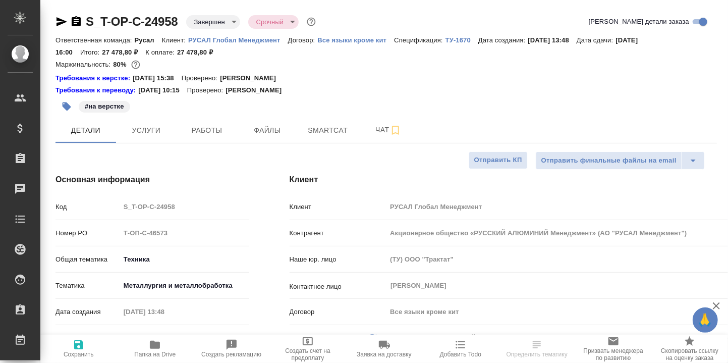
type textarea "x"
type input "[PERSON_NAME]"
type textarea "x"
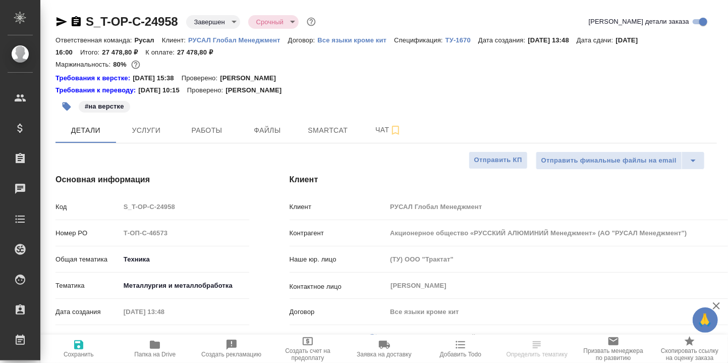
type textarea "x"
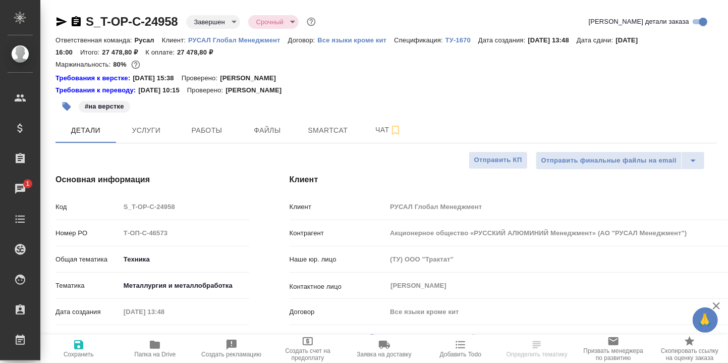
drag, startPoint x: 332, startPoint y: 128, endPoint x: 453, endPoint y: 163, distance: 125.8
click at [336, 128] on span "Smartcat" at bounding box center [328, 130] width 48 height 13
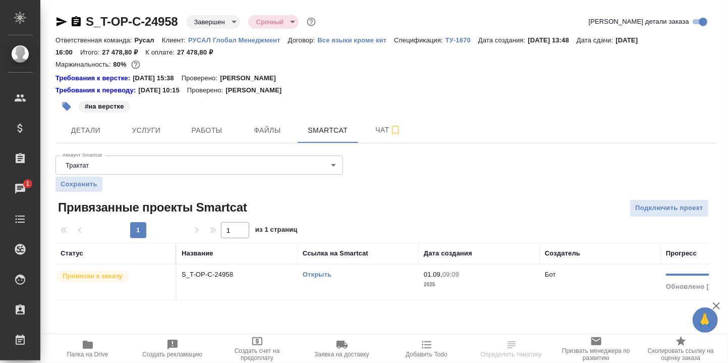
click at [312, 274] on link "Открыть" at bounding box center [317, 274] width 29 height 8
click at [88, 346] on icon "button" at bounding box center [88, 345] width 10 height 8
